Goal: Task Accomplishment & Management: Manage account settings

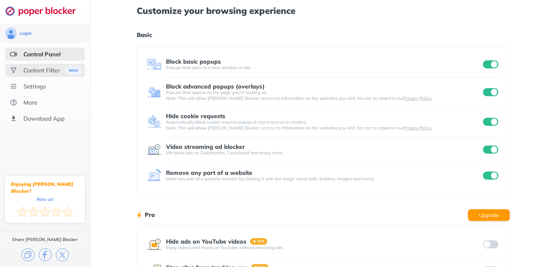
click at [40, 71] on div "Content Filter" at bounding box center [41, 69] width 37 height 7
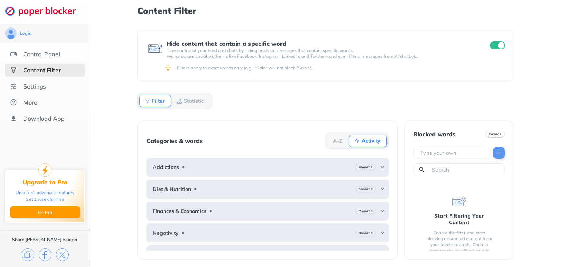
click at [497, 48] on input "checkbox" at bounding box center [497, 45] width 15 height 8
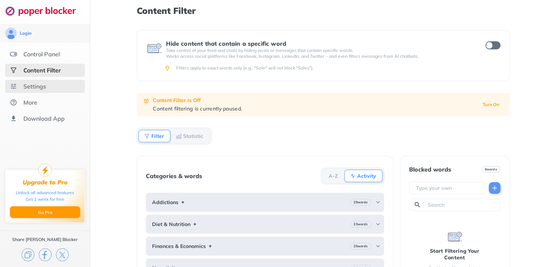
click at [32, 87] on div "Settings" at bounding box center [34, 86] width 23 height 7
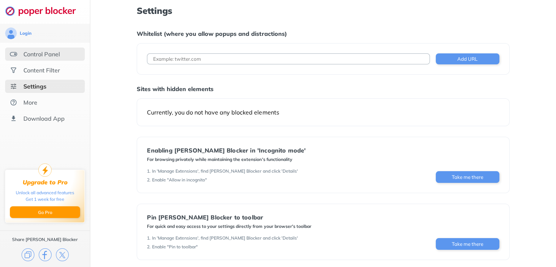
click at [39, 50] on div "Control Panel" at bounding box center [41, 53] width 37 height 7
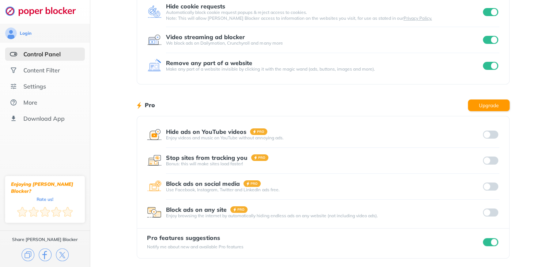
scroll to position [111, 0]
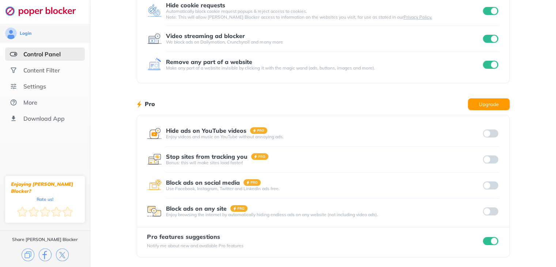
click at [491, 214] on div at bounding box center [490, 211] width 18 height 10
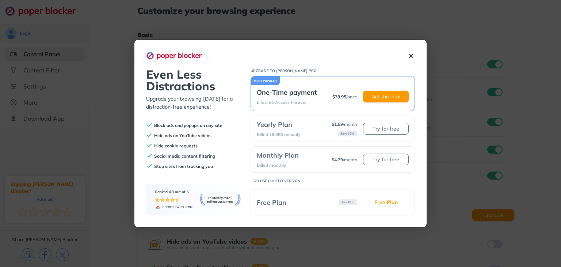
click at [415, 60] on div "70bd4a10-f7a0-4b78-ab7c-ef8b890dc210 Even Less Distractions Upgrade your browsi…" at bounding box center [280, 133] width 292 height 187
click at [412, 54] on img at bounding box center [411, 56] width 8 height 8
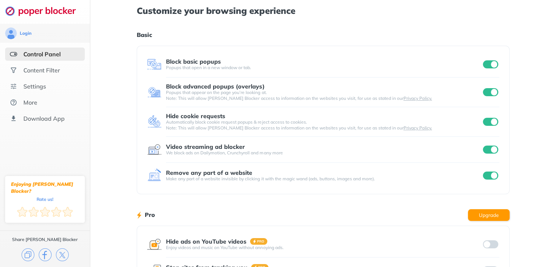
scroll to position [111, 0]
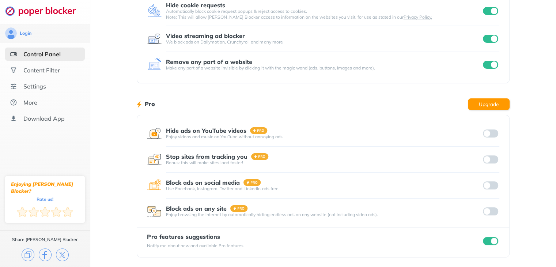
click at [491, 239] on input "checkbox" at bounding box center [490, 241] width 15 height 8
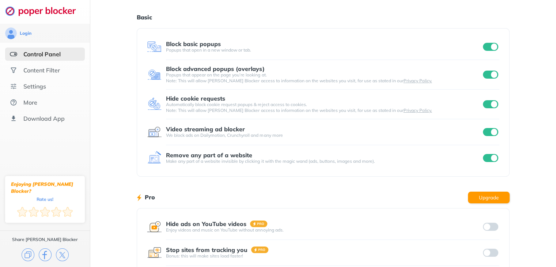
scroll to position [0, 0]
